Goal: Find specific page/section: Find specific page/section

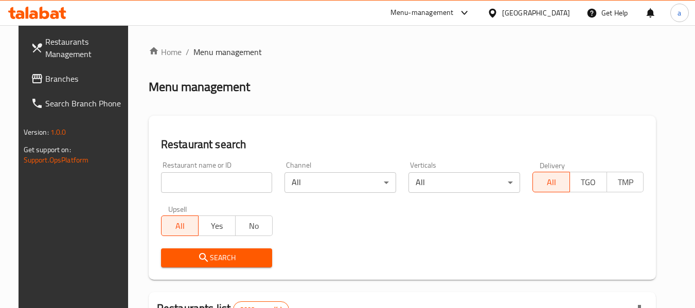
click at [502, 11] on div at bounding box center [494, 12] width 15 height 11
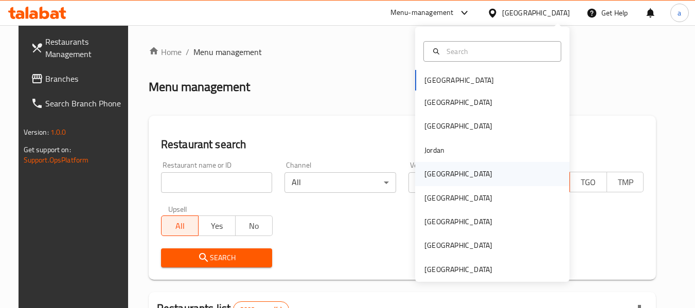
click at [448, 173] on div "[GEOGRAPHIC_DATA]" at bounding box center [492, 174] width 154 height 24
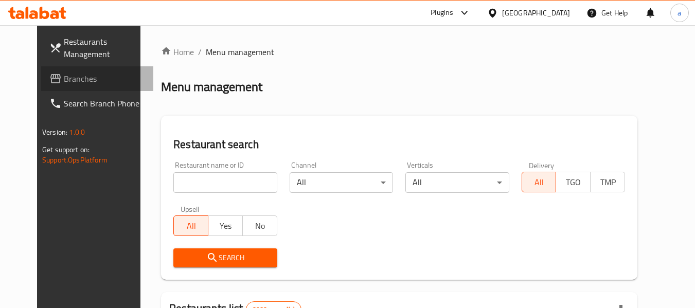
click at [64, 80] on span "Branches" at bounding box center [104, 79] width 81 height 12
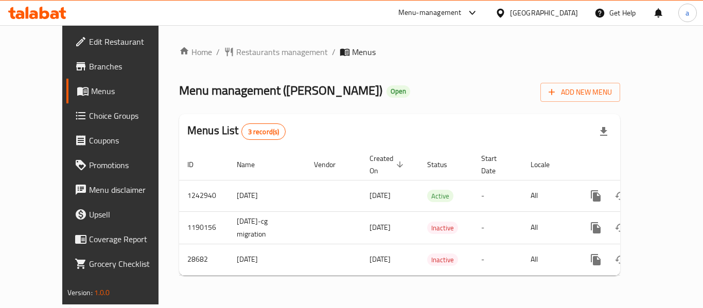
click at [510, 7] on div at bounding box center [502, 12] width 15 height 11
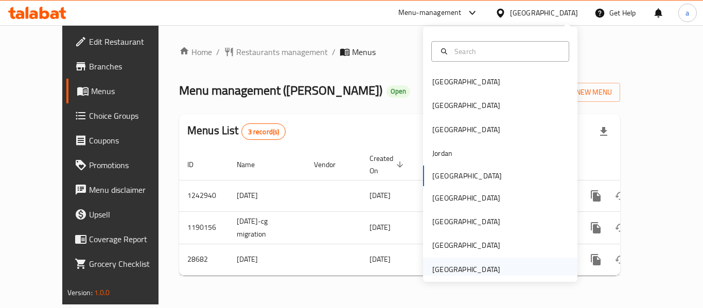
click at [470, 271] on div "[GEOGRAPHIC_DATA]" at bounding box center [466, 269] width 68 height 11
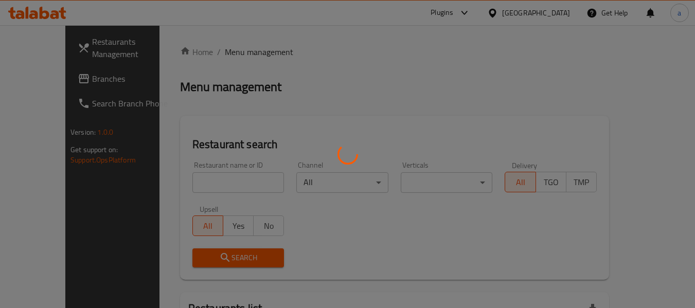
click at [58, 76] on div at bounding box center [347, 154] width 695 height 308
click at [51, 81] on div at bounding box center [347, 154] width 695 height 308
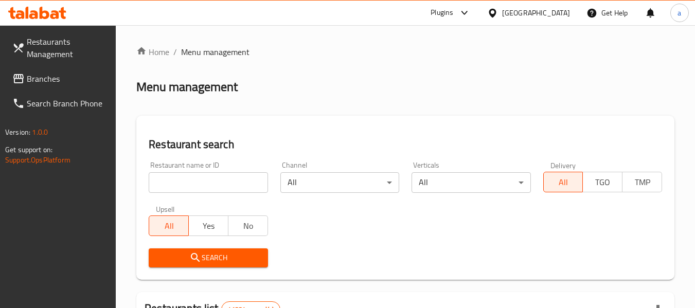
click at [51, 81] on span "Branches" at bounding box center [67, 79] width 81 height 12
